Goal: Register for event/course

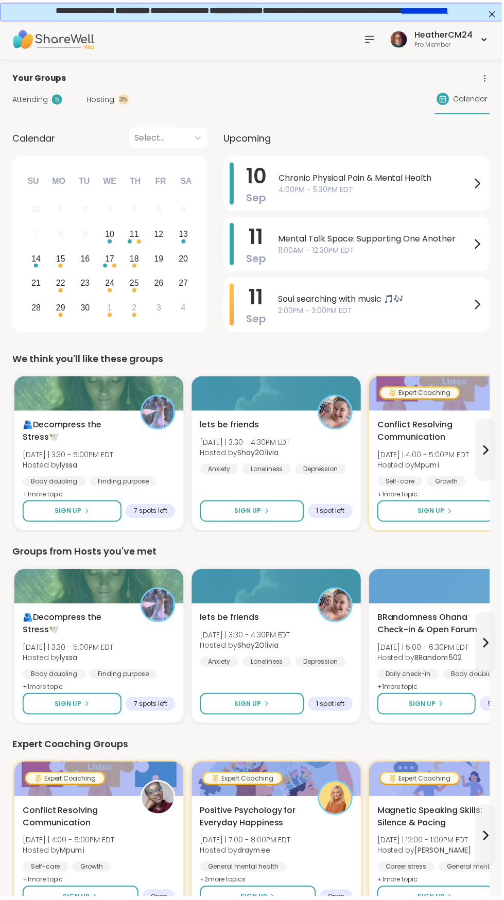
click at [389, 65] on div "Your Groups Attending 5 Hosting 35 Calendar Calendar Select... Previous Month N…" at bounding box center [252, 895] width 504 height 1670
click at [378, 65] on div "Your Groups Attending 5 Hosting 35 Calendar Calendar Select... Previous Month N…" at bounding box center [252, 895] width 504 height 1670
click at [373, 41] on icon at bounding box center [371, 39] width 12 height 12
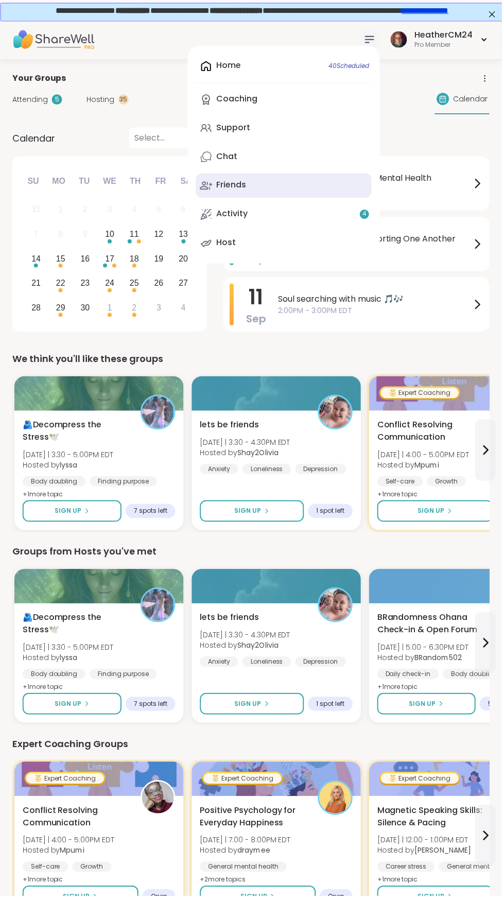
click at [245, 186] on div "Friends" at bounding box center [232, 185] width 30 height 11
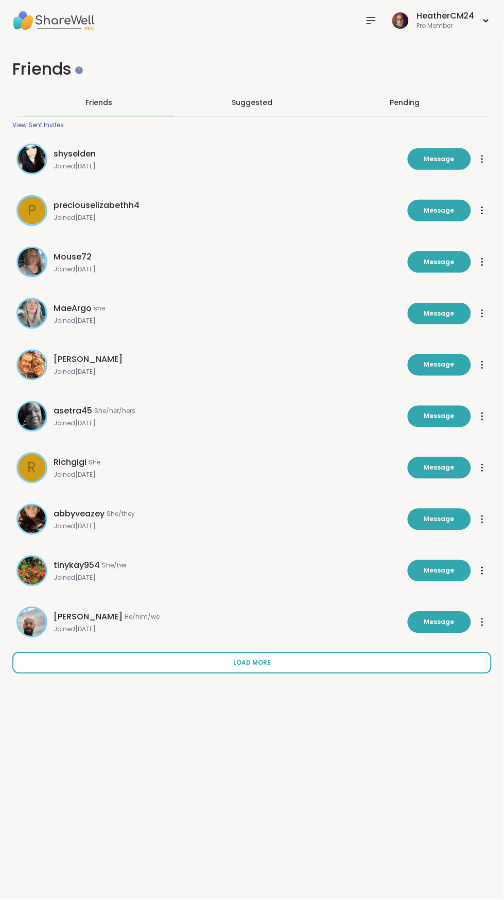
click at [269, 657] on button "Load more" at bounding box center [252, 664] width 480 height 22
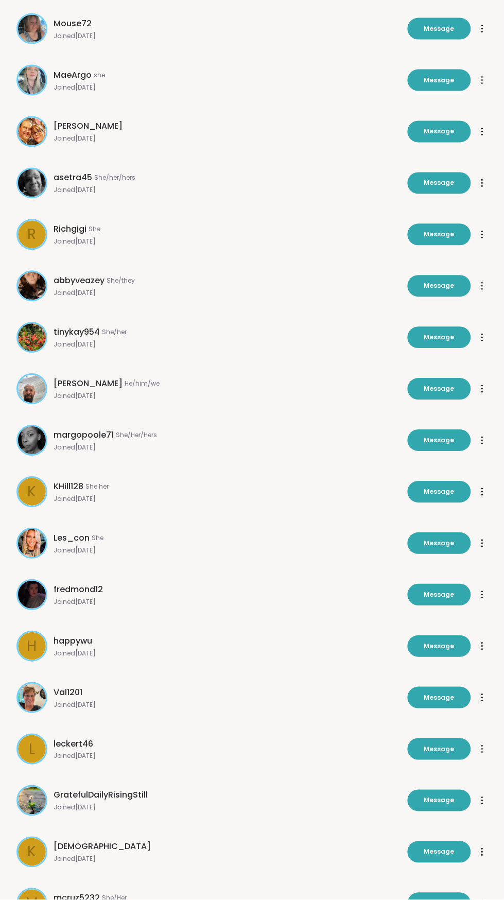
scroll to position [233, 0]
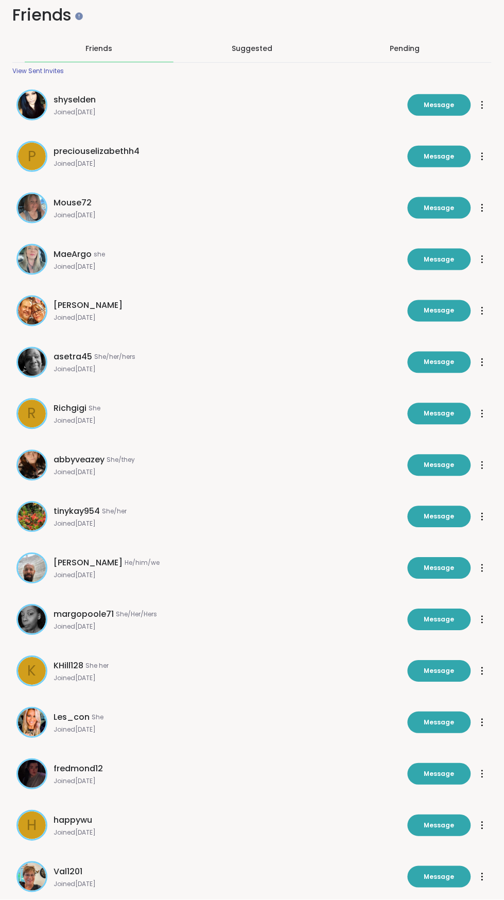
scroll to position [0, 0]
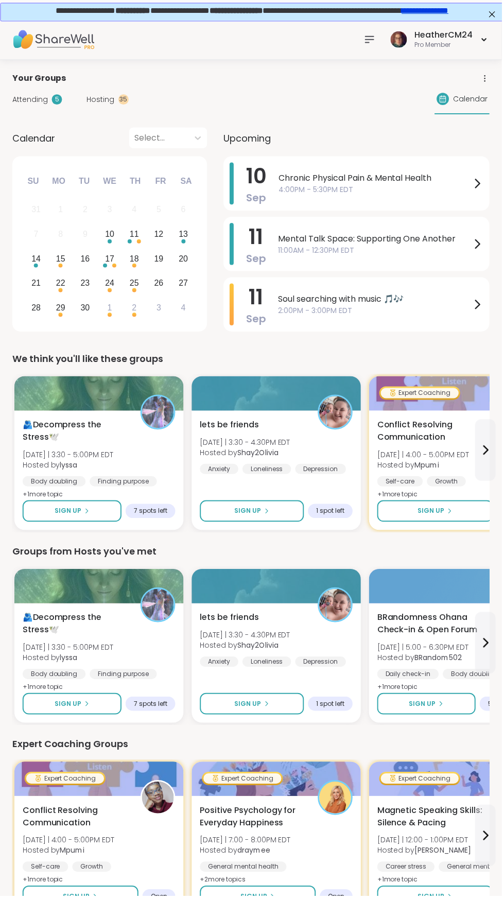
click at [373, 39] on icon at bounding box center [371, 40] width 8 height 6
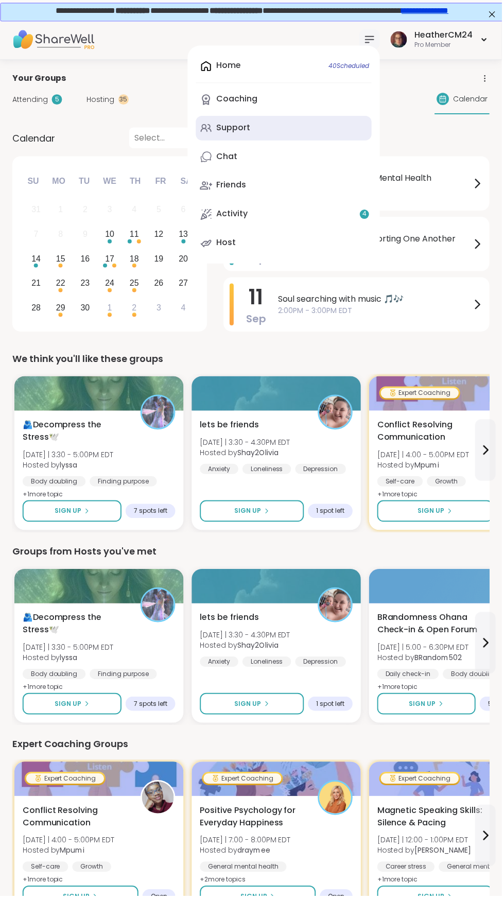
click at [256, 136] on link "Support" at bounding box center [285, 128] width 177 height 25
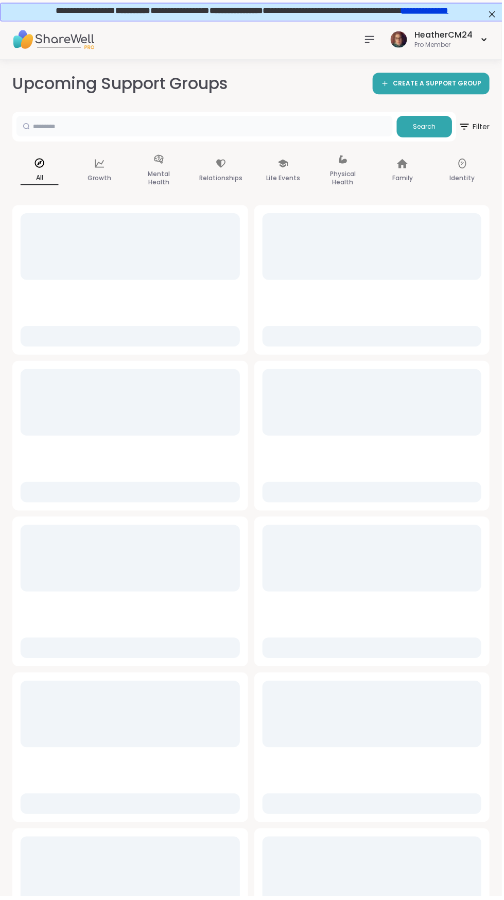
click at [215, 124] on input "text" at bounding box center [205, 126] width 378 height 21
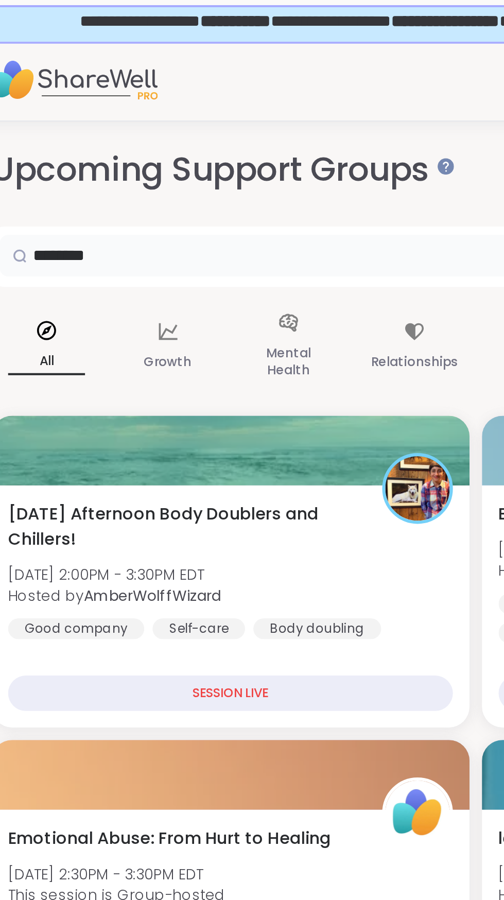
type input "*******"
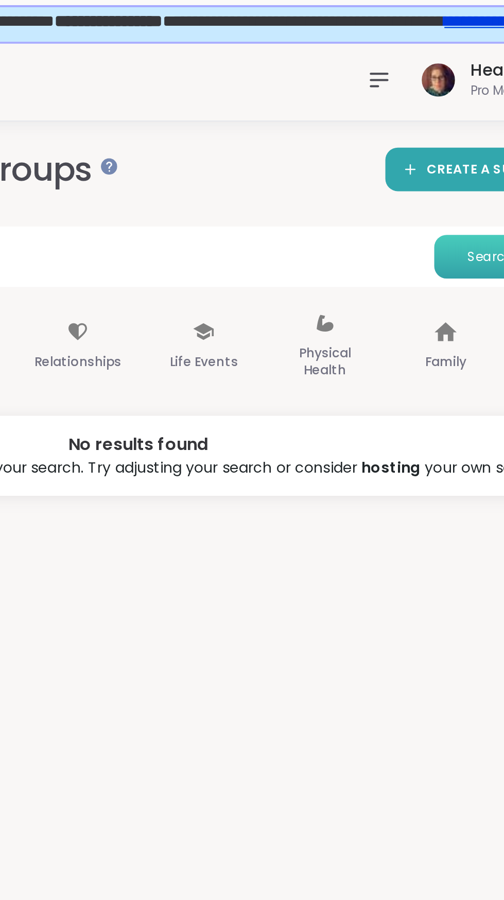
click at [420, 132] on button "Search" at bounding box center [427, 127] width 56 height 22
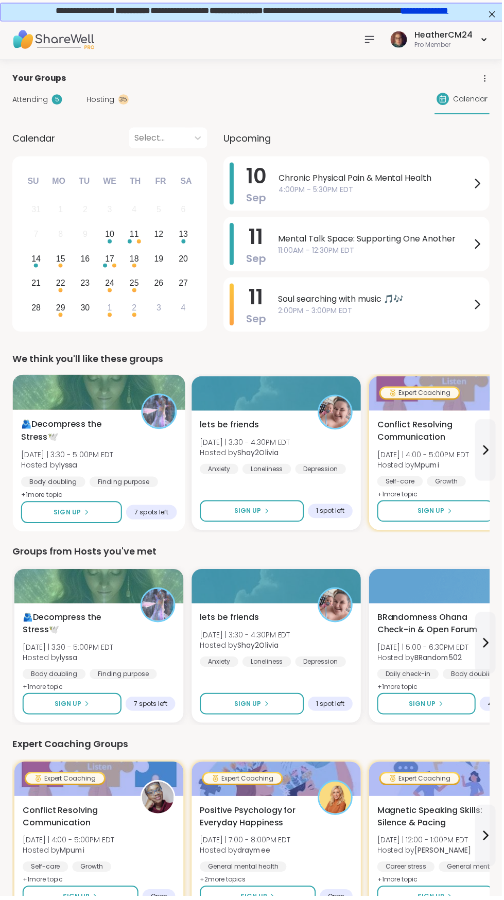
click at [123, 473] on div "🫂Decompress the Stress🕊️ [DATE] | 3:30 - 5:00PM EDT Hosted by lyssa Body doubli…" at bounding box center [99, 462] width 157 height 84
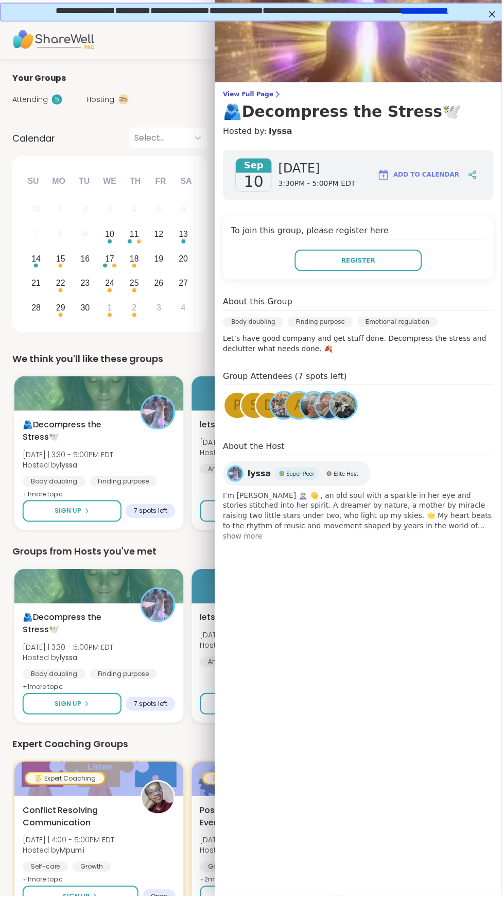
click at [173, 84] on div "Your Groups" at bounding box center [252, 79] width 480 height 12
